Goal: Task Accomplishment & Management: Complete application form

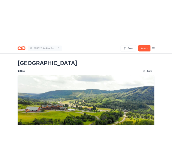
scroll to position [154, 0]
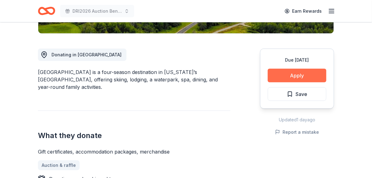
click at [300, 73] on button "Apply" at bounding box center [297, 76] width 59 height 14
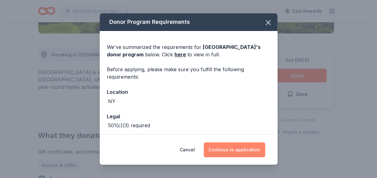
click at [231, 148] on button "Continue to application" at bounding box center [234, 149] width 61 height 15
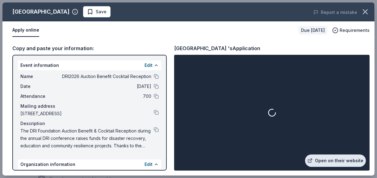
click at [345, 159] on link "Open on their website" at bounding box center [335, 160] width 61 height 12
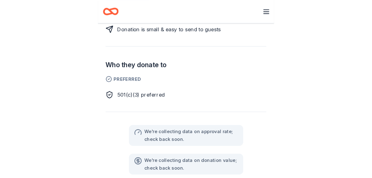
scroll to position [247, 0]
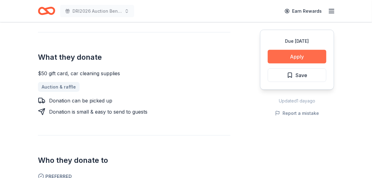
click at [167, 57] on button "Apply" at bounding box center [297, 57] width 59 height 14
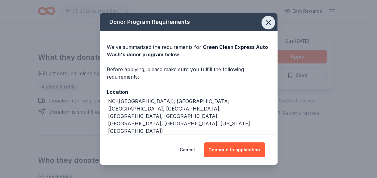
click at [167, 25] on icon "button" at bounding box center [268, 22] width 9 height 9
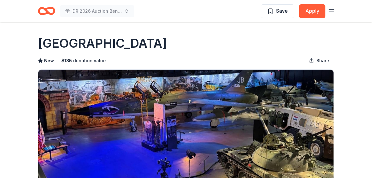
scroll to position [93, 0]
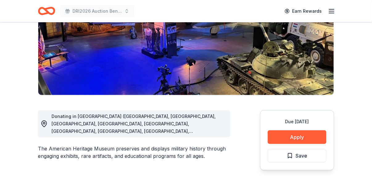
click at [360, 0] on div at bounding box center [186, 0] width 372 height 0
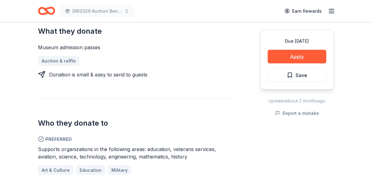
scroll to position [278, 0]
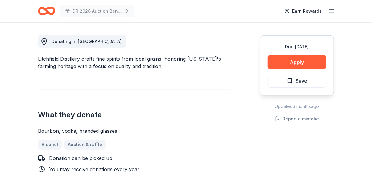
scroll to position [185, 0]
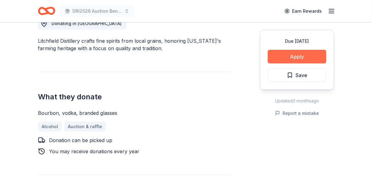
click at [303, 55] on button "Apply" at bounding box center [297, 57] width 59 height 14
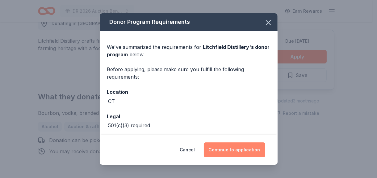
click at [240, 150] on button "Continue to application" at bounding box center [234, 149] width 61 height 15
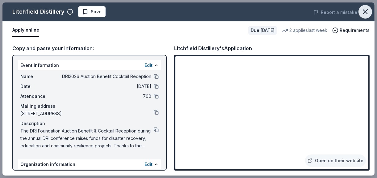
click at [367, 11] on icon "button" at bounding box center [365, 11] width 9 height 9
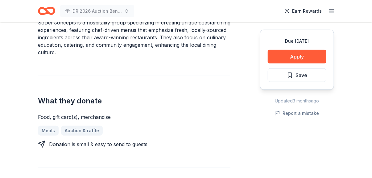
scroll to position [216, 0]
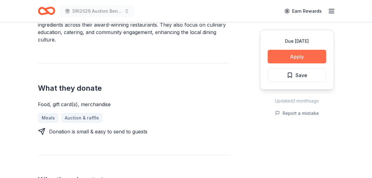
click at [292, 52] on button "Apply" at bounding box center [297, 57] width 59 height 14
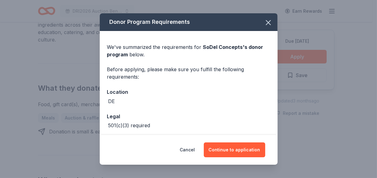
click at [81, 65] on div "Donor Program Requirements We've summarized the requirements for SoDel Concepts…" at bounding box center [188, 89] width 377 height 178
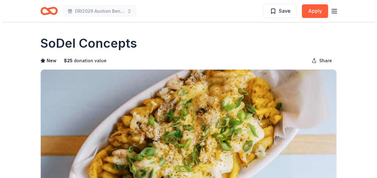
scroll to position [185, 0]
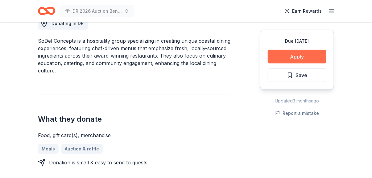
click at [303, 58] on button "Apply" at bounding box center [297, 57] width 59 height 14
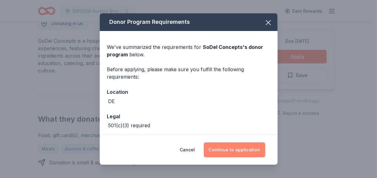
click at [242, 144] on button "Continue to application" at bounding box center [234, 149] width 61 height 15
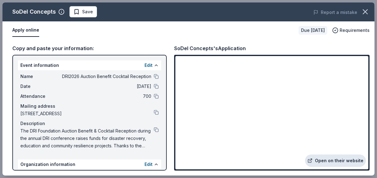
click at [310, 159] on link "Open on their website" at bounding box center [335, 160] width 61 height 12
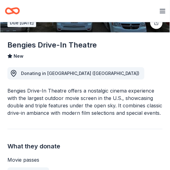
scroll to position [62, 0]
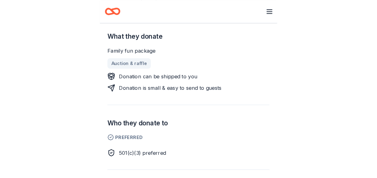
scroll to position [185, 0]
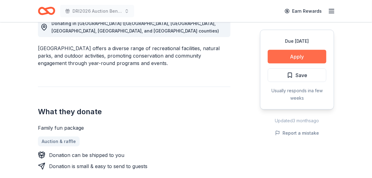
click at [170, 57] on button "Apply" at bounding box center [297, 57] width 59 height 14
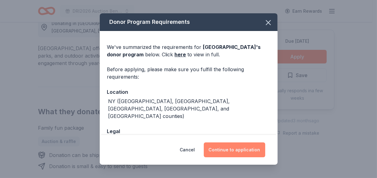
click at [170, 149] on button "Continue to application" at bounding box center [234, 149] width 61 height 15
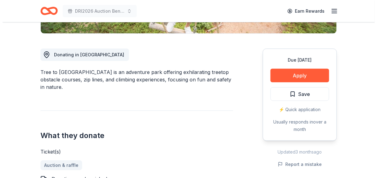
scroll to position [216, 0]
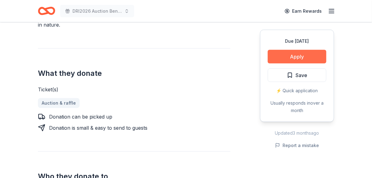
click at [314, 56] on button "Apply" at bounding box center [297, 57] width 59 height 14
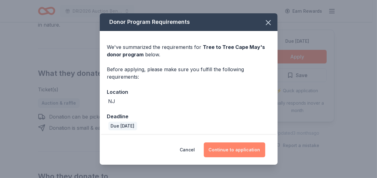
click at [231, 145] on button "Continue to application" at bounding box center [234, 149] width 61 height 15
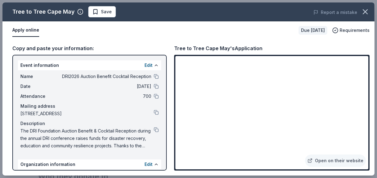
click at [367, 0] on div at bounding box center [188, 0] width 377 height 0
click at [346, 159] on link "Open on their website" at bounding box center [335, 160] width 61 height 12
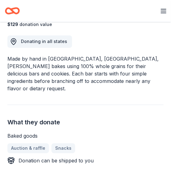
scroll to position [154, 0]
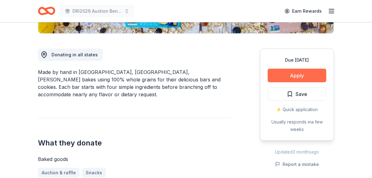
click at [171, 73] on button "Apply" at bounding box center [297, 76] width 59 height 14
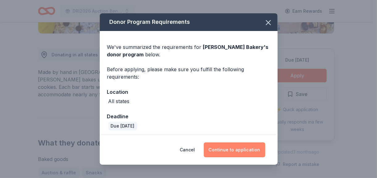
click at [171, 148] on button "Continue to application" at bounding box center [234, 149] width 61 height 15
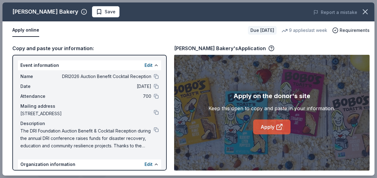
click at [171, 123] on link "Apply" at bounding box center [271, 126] width 37 height 15
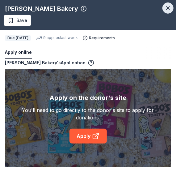
click at [168, 10] on icon "button" at bounding box center [168, 8] width 6 height 6
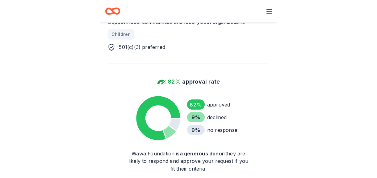
scroll to position [340, 0]
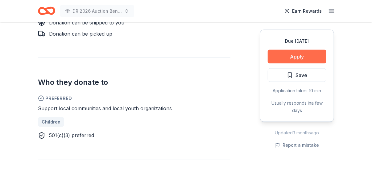
click at [172, 53] on button "Apply" at bounding box center [297, 57] width 59 height 14
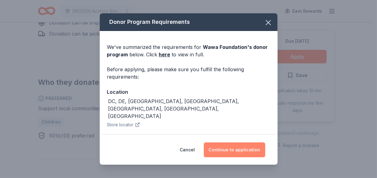
click at [172, 149] on button "Continue to application" at bounding box center [234, 149] width 61 height 15
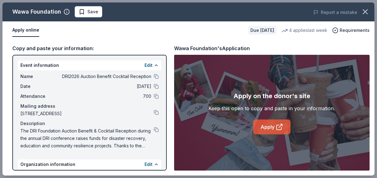
click at [172, 129] on link "Apply" at bounding box center [271, 126] width 37 height 15
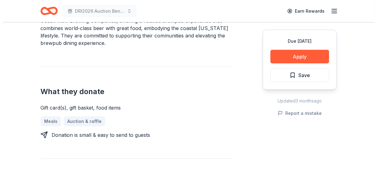
scroll to position [216, 0]
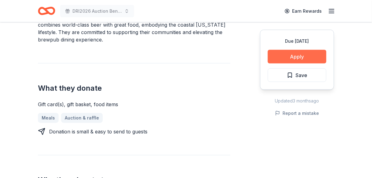
click at [286, 58] on button "Apply" at bounding box center [297, 57] width 59 height 14
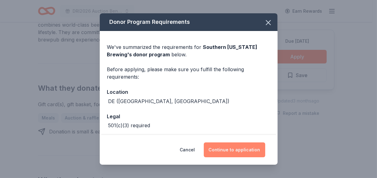
click at [222, 152] on button "Continue to application" at bounding box center [234, 149] width 61 height 15
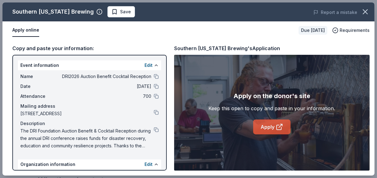
click at [281, 127] on icon at bounding box center [279, 127] width 5 height 5
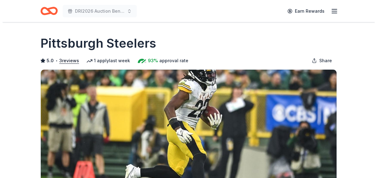
scroll to position [185, 0]
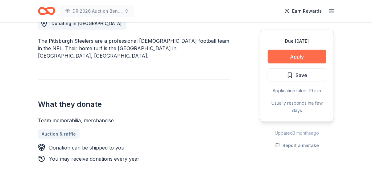
click at [302, 54] on button "Apply" at bounding box center [297, 57] width 59 height 14
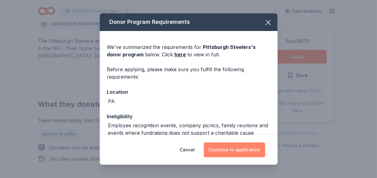
click at [247, 145] on button "Continue to application" at bounding box center [234, 149] width 61 height 15
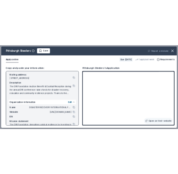
scroll to position [68, 0]
